Goal: Task Accomplishment & Management: Use online tool/utility

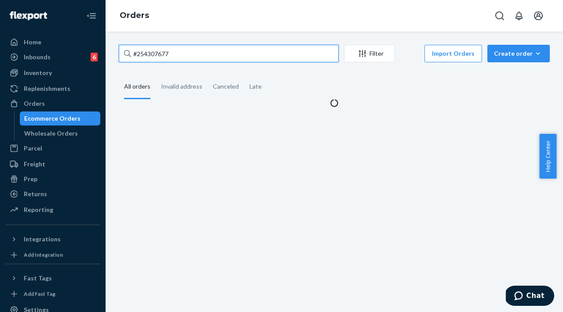
click at [196, 56] on input "#254307677" at bounding box center [229, 54] width 220 height 18
drag, startPoint x: 196, startPoint y: 55, endPoint x: 128, endPoint y: 50, distance: 67.9
click at [130, 50] on div "#254307677" at bounding box center [229, 54] width 220 height 18
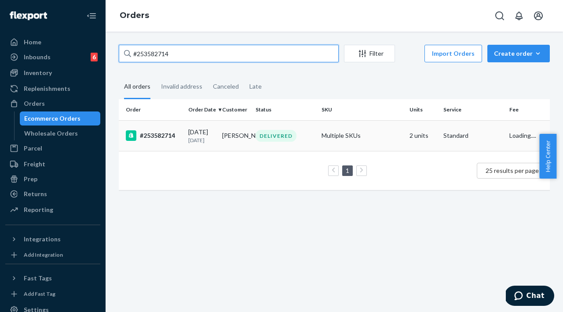
type input "#253582714"
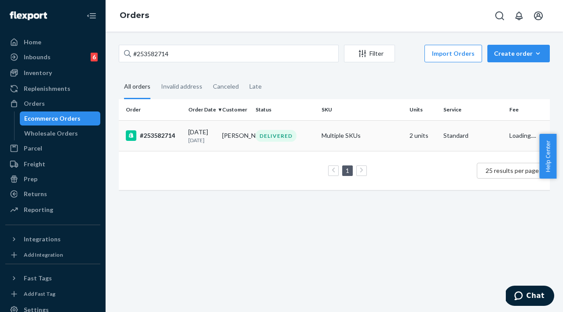
click at [163, 135] on div "#253582714" at bounding box center [153, 136] width 55 height 11
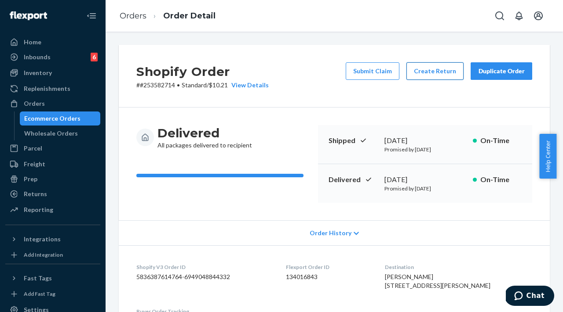
click at [413, 71] on button "Create Return" at bounding box center [434, 71] width 57 height 18
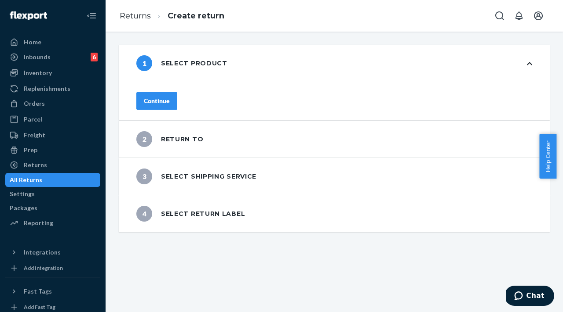
click at [527, 66] on icon at bounding box center [529, 64] width 5 height 6
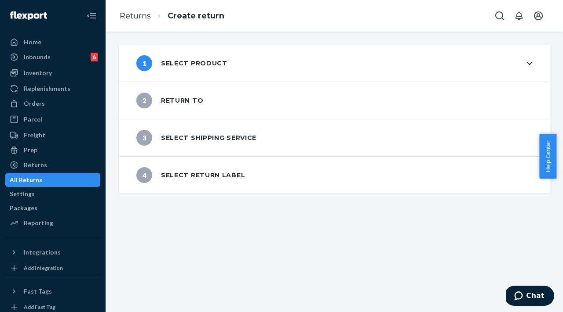
click at [527, 65] on icon at bounding box center [529, 64] width 5 height 6
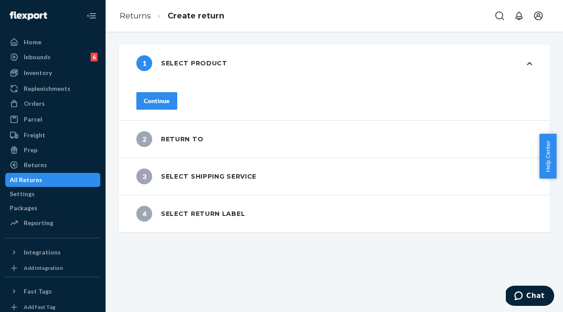
click at [189, 106] on div "Continue" at bounding box center [334, 101] width 431 height 39
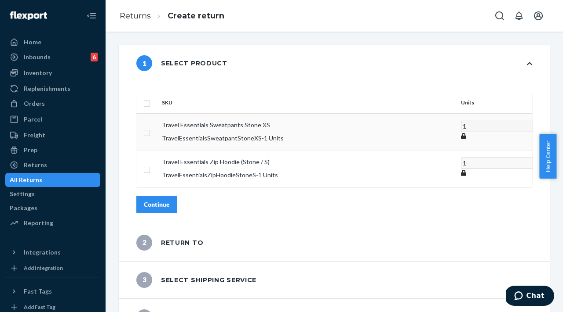
click at [191, 113] on td "Travel Essentials Sweatpants Stone XS TravelEssentialsSweatpantStoneXS - 1 Units" at bounding box center [307, 131] width 299 height 37
click at [221, 171] on p "TravelEssentialsZipHoodieStoneS - 1 Units" at bounding box center [308, 175] width 292 height 9
click at [150, 164] on input "checkbox" at bounding box center [146, 168] width 7 height 9
checkbox input "true"
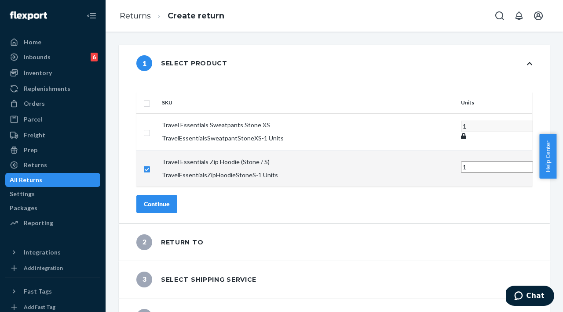
click at [170, 200] on div "Continue" at bounding box center [157, 204] width 26 height 9
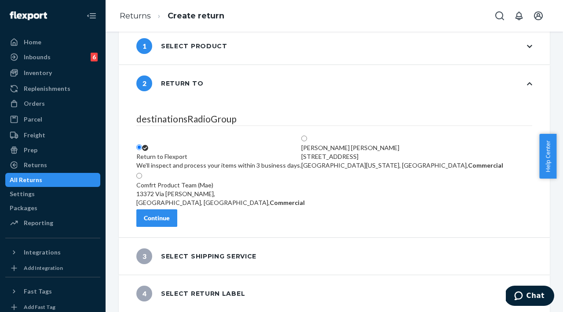
scroll to position [22, 0]
click at [170, 220] on div "Continue" at bounding box center [157, 218] width 26 height 9
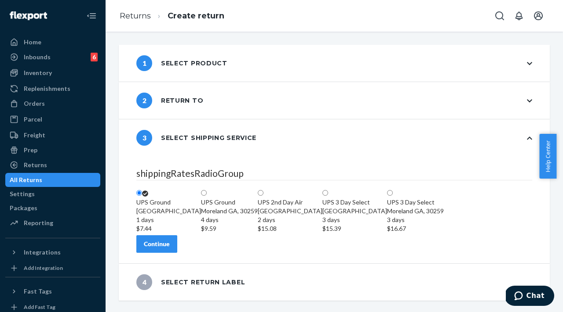
scroll to position [40, 0]
click at [170, 249] on div "Continue" at bounding box center [157, 244] width 26 height 9
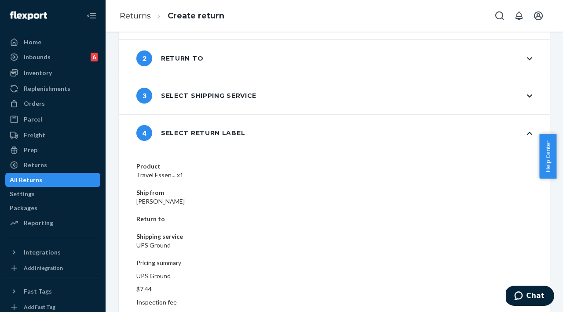
scroll to position [46, 0]
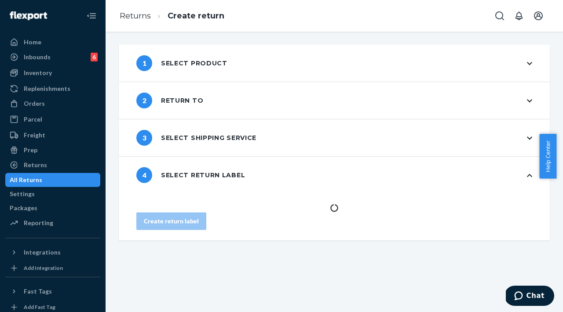
scroll to position [0, 0]
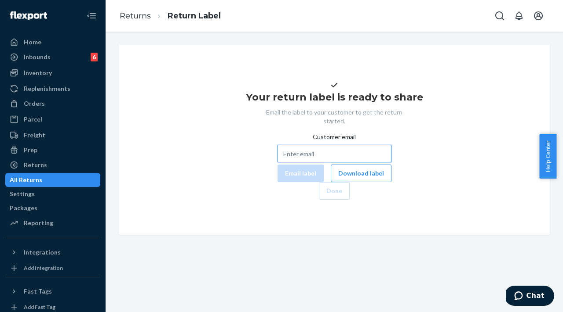
click at [288, 163] on input "Customer email" at bounding box center [334, 154] width 114 height 18
paste input "[EMAIL_ADDRESS][DOMAIN_NAME]"
type input "[EMAIL_ADDRESS][DOMAIN_NAME]"
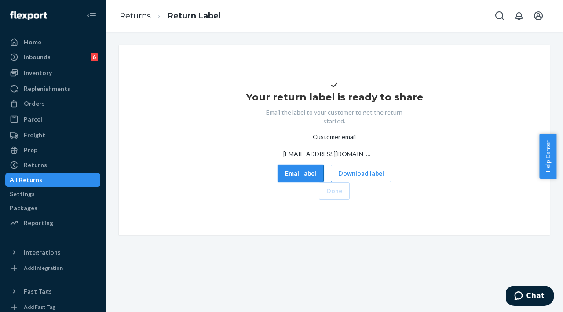
click at [277, 182] on button "Email label" at bounding box center [300, 174] width 46 height 18
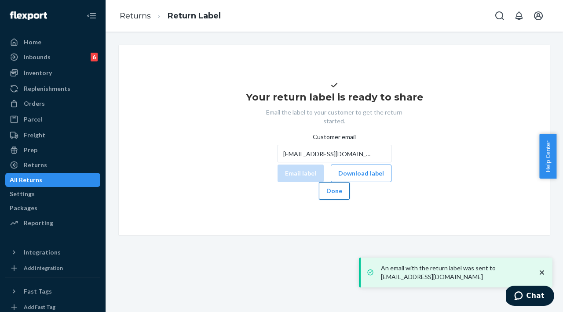
click at [349, 200] on button "Done" at bounding box center [334, 191] width 31 height 18
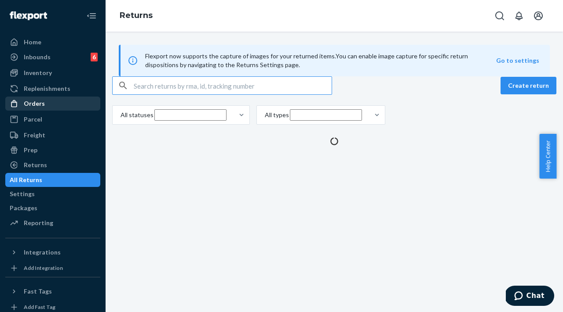
click at [61, 101] on div "Orders" at bounding box center [52, 104] width 93 height 12
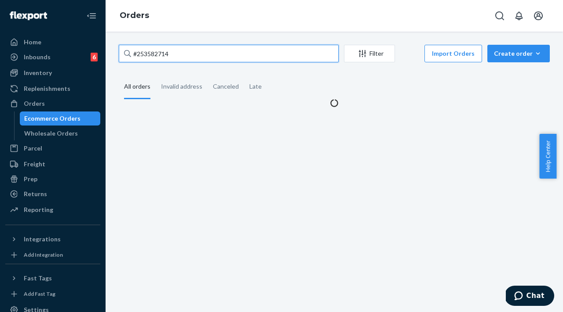
drag, startPoint x: 195, startPoint y: 58, endPoint x: 201, endPoint y: 56, distance: 6.0
click at [195, 58] on input "#253582714" at bounding box center [229, 54] width 220 height 18
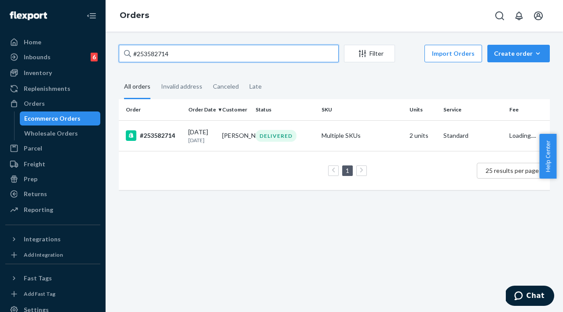
paste input "4545253"
drag, startPoint x: 199, startPoint y: 56, endPoint x: 131, endPoint y: 52, distance: 68.7
click at [131, 51] on div "#254545253" at bounding box center [229, 54] width 220 height 18
type input "#254545253"
